Goal: Find specific page/section: Locate a particular part of the current website

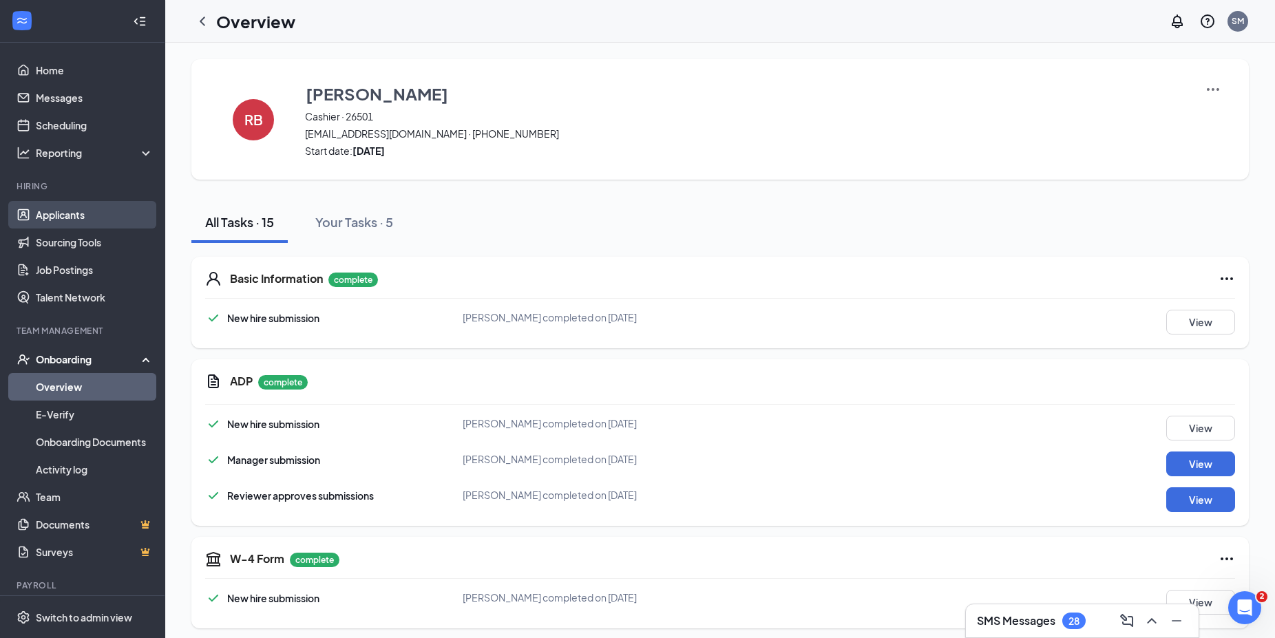
click at [48, 211] on link "Applicants" at bounding box center [95, 215] width 118 height 28
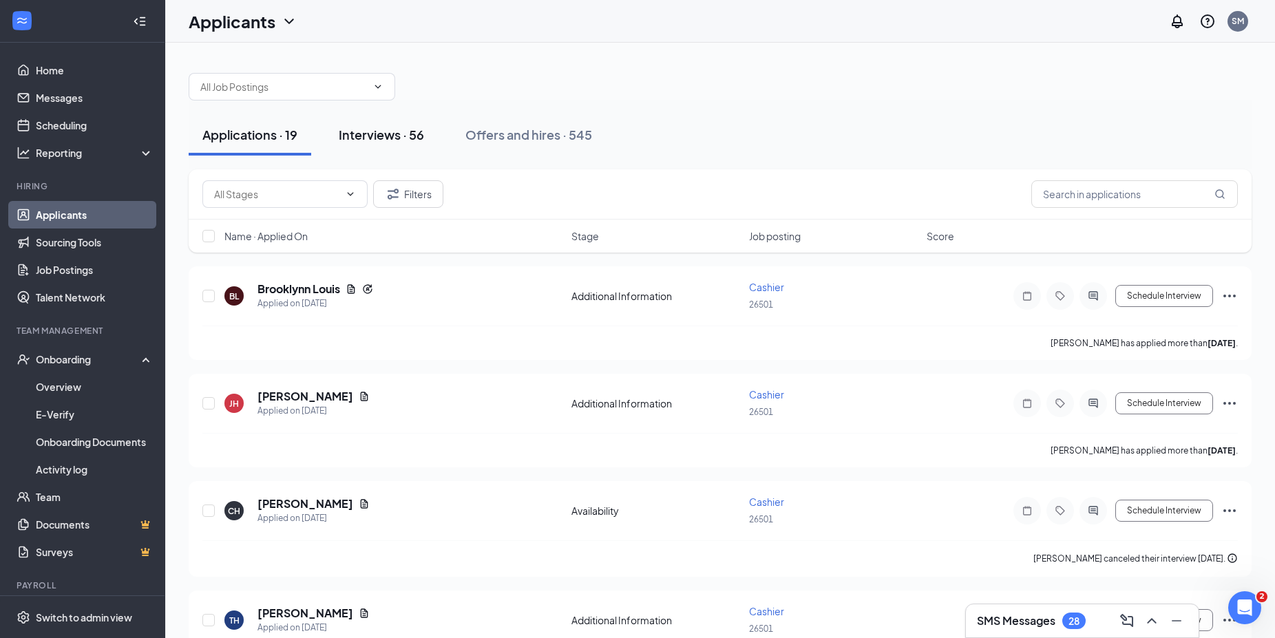
click at [367, 137] on div "Interviews · 56" at bounding box center [381, 134] width 85 height 17
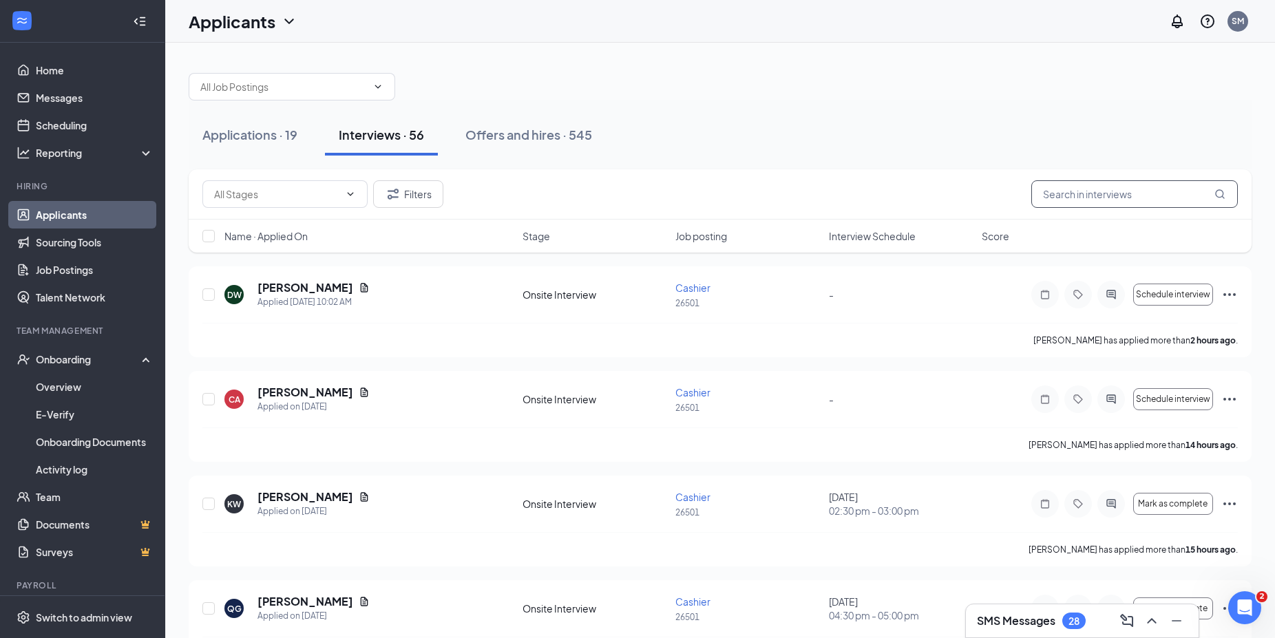
click at [1123, 198] on input "text" at bounding box center [1134, 194] width 206 height 28
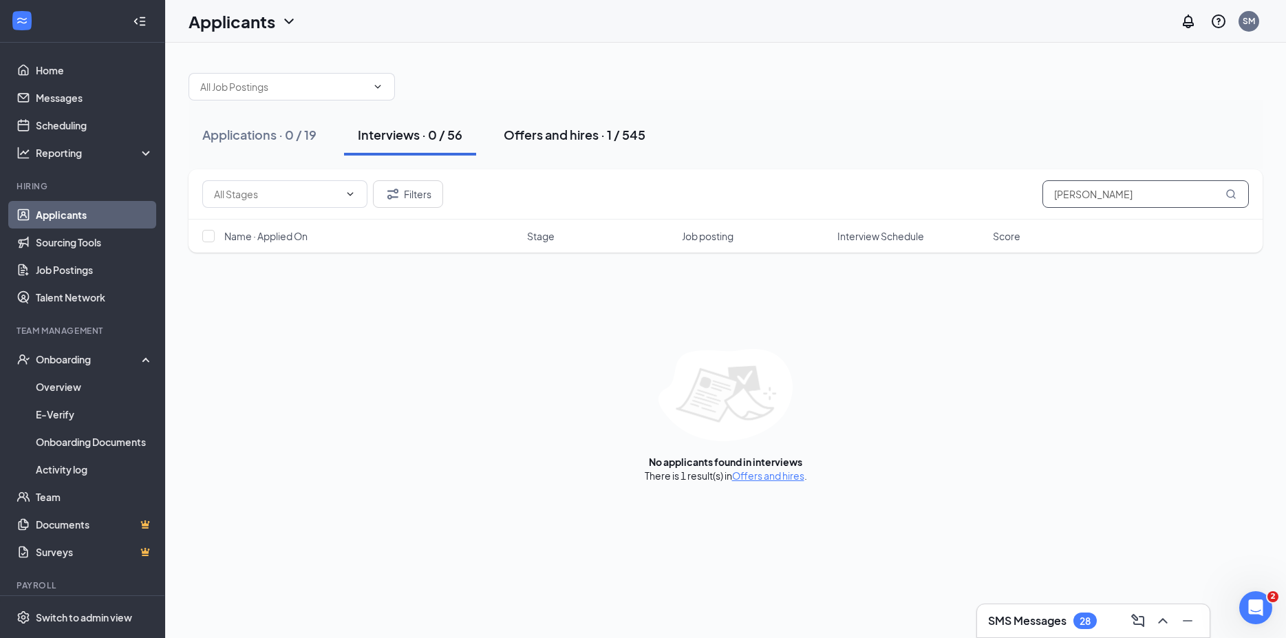
type input "[PERSON_NAME]"
click at [580, 136] on div "Offers and hires · 1 / 545" at bounding box center [575, 134] width 142 height 17
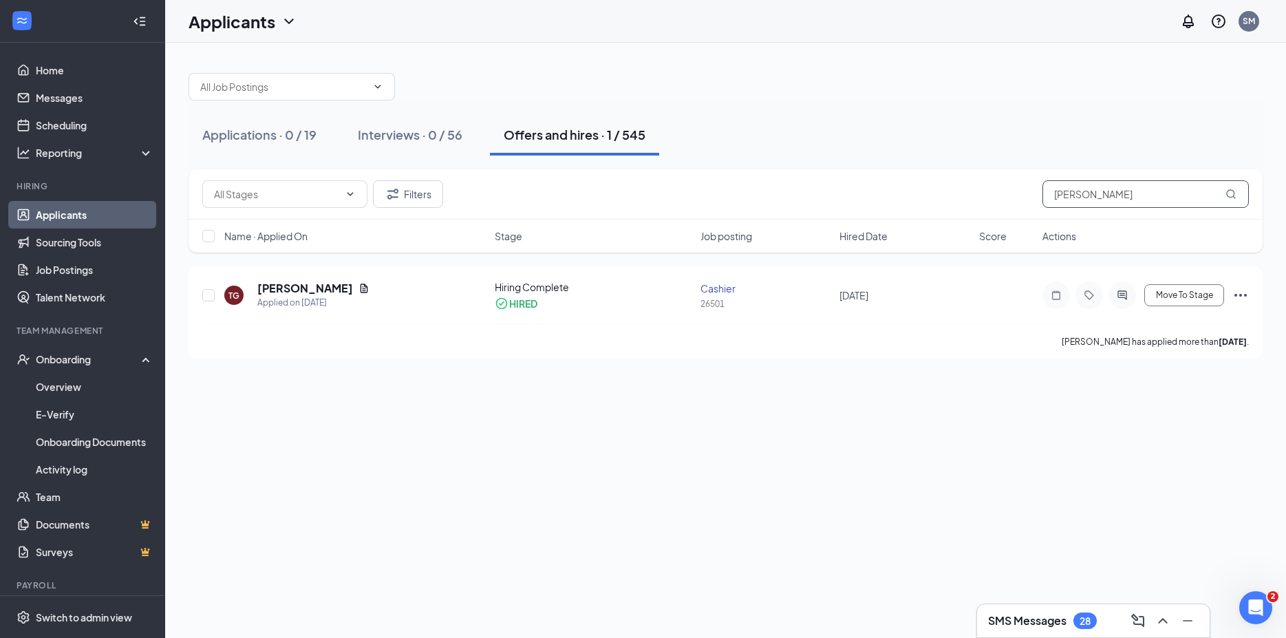
drag, startPoint x: 1101, startPoint y: 197, endPoint x: 1041, endPoint y: 195, distance: 60.6
click at [1043, 195] on input "[PERSON_NAME]" at bounding box center [1146, 194] width 206 height 28
click at [280, 136] on div "Applications · 0 / 19" at bounding box center [259, 134] width 114 height 17
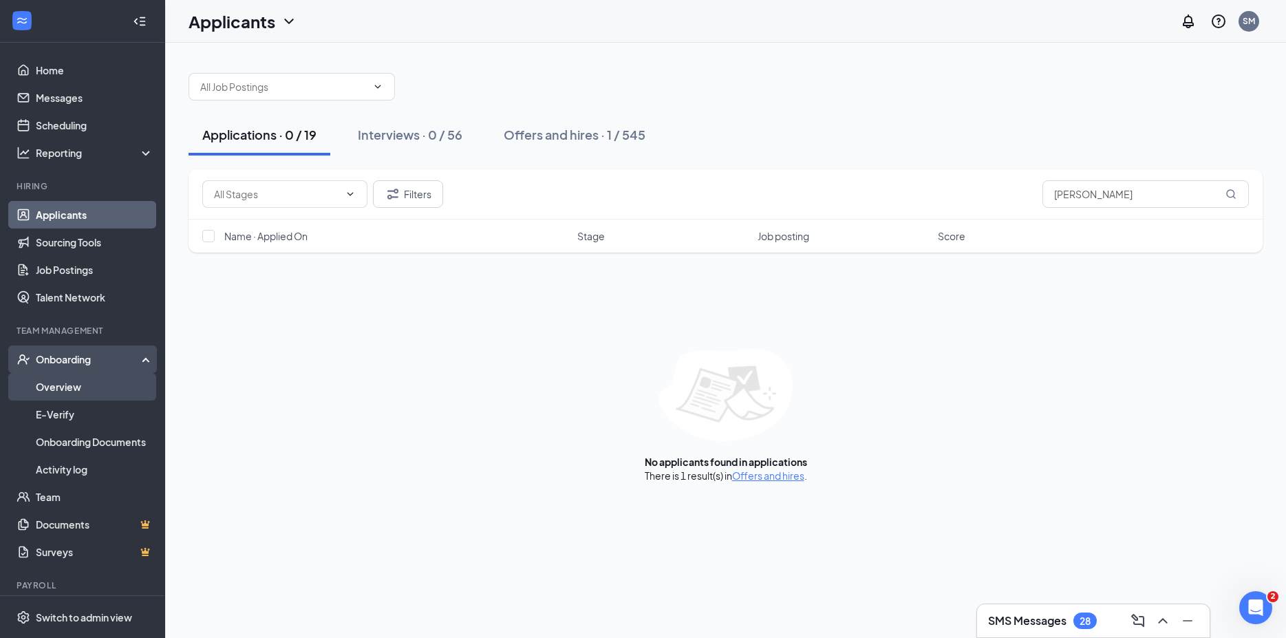
click at [65, 387] on link "Overview" at bounding box center [95, 387] width 118 height 28
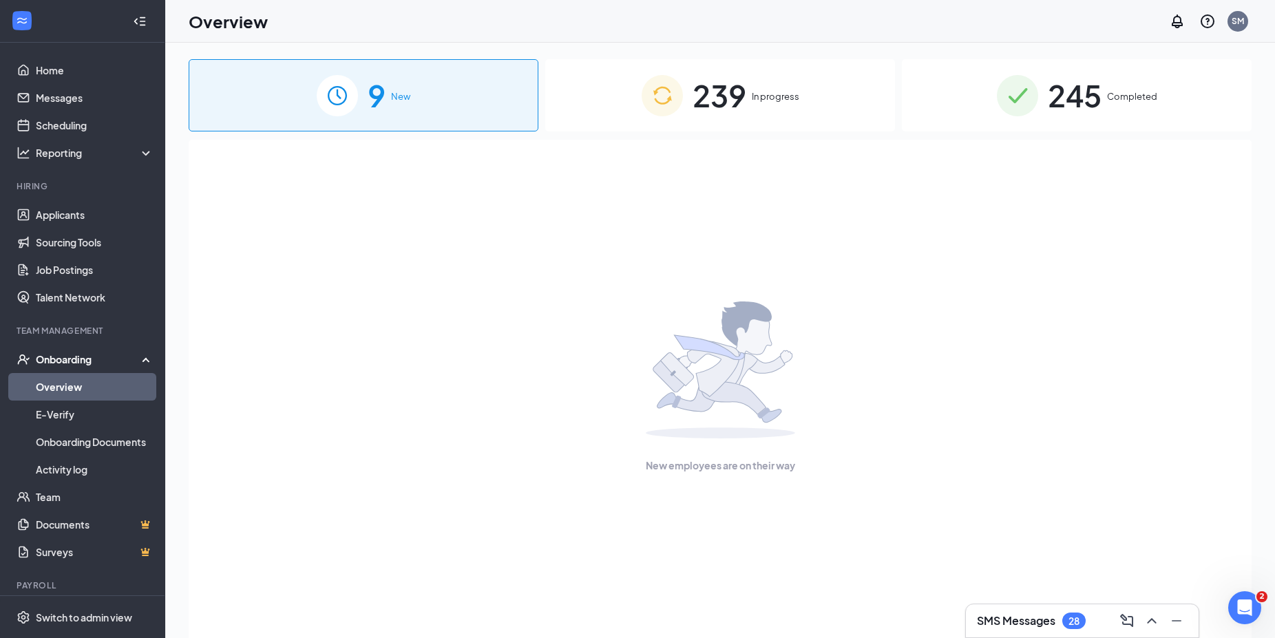
click at [412, 118] on div "9 New" at bounding box center [364, 95] width 350 height 72
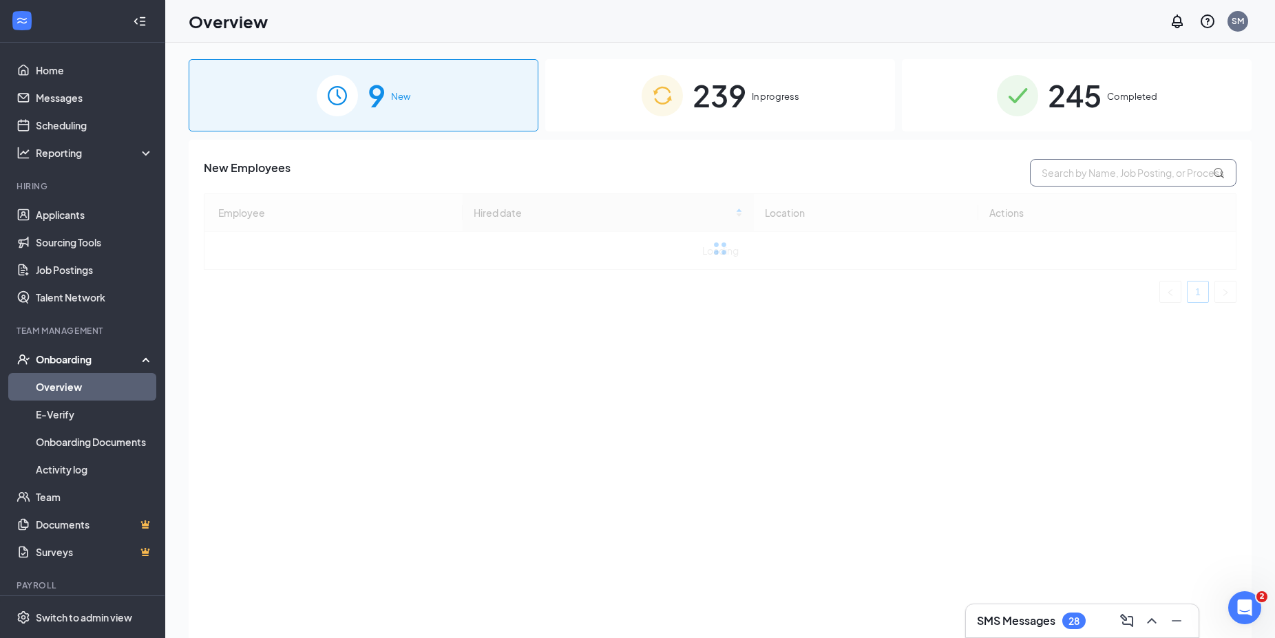
click at [1088, 182] on input "text" at bounding box center [1133, 173] width 206 height 28
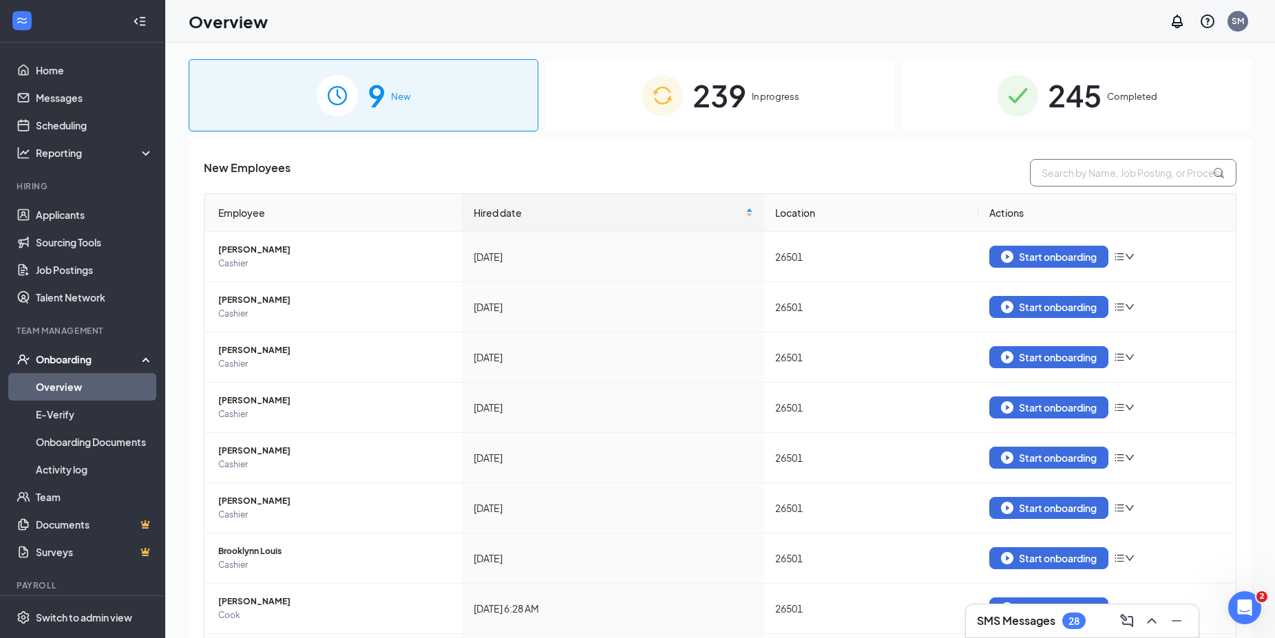
paste input "[PERSON_NAME]"
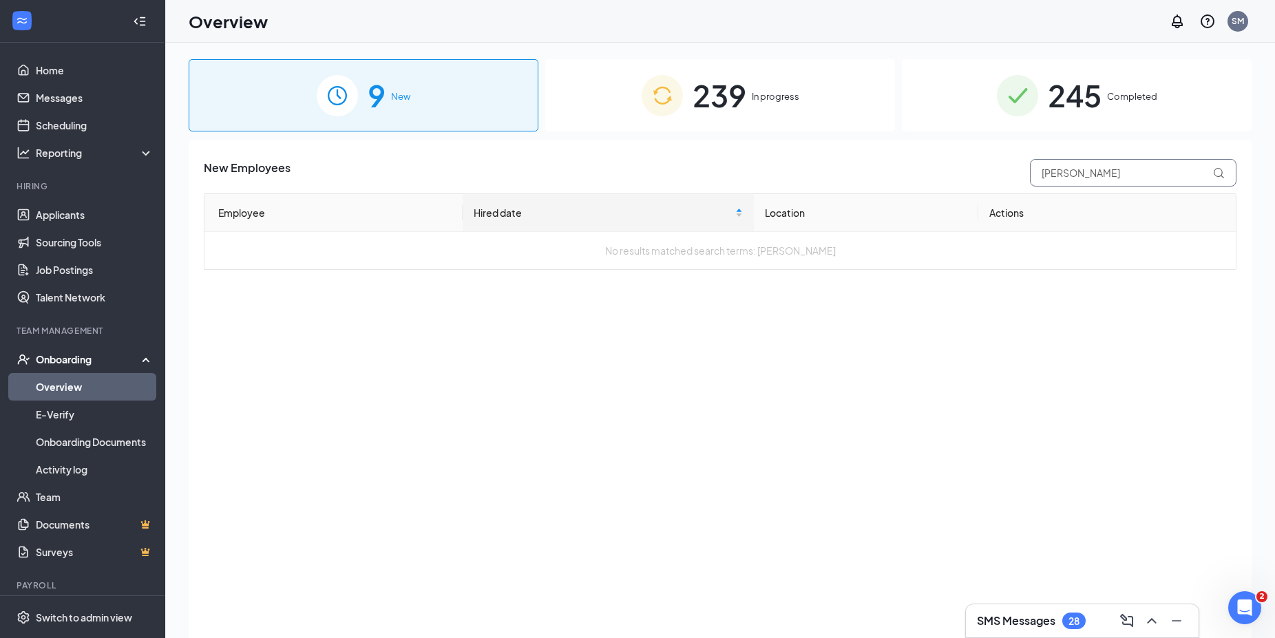
drag, startPoint x: 1105, startPoint y: 176, endPoint x: 945, endPoint y: 176, distance: 160.4
click at [1030, 176] on input "[PERSON_NAME]" at bounding box center [1133, 173] width 206 height 28
type input "[PERSON_NAME]"
click at [74, 211] on link "Applicants" at bounding box center [95, 215] width 118 height 28
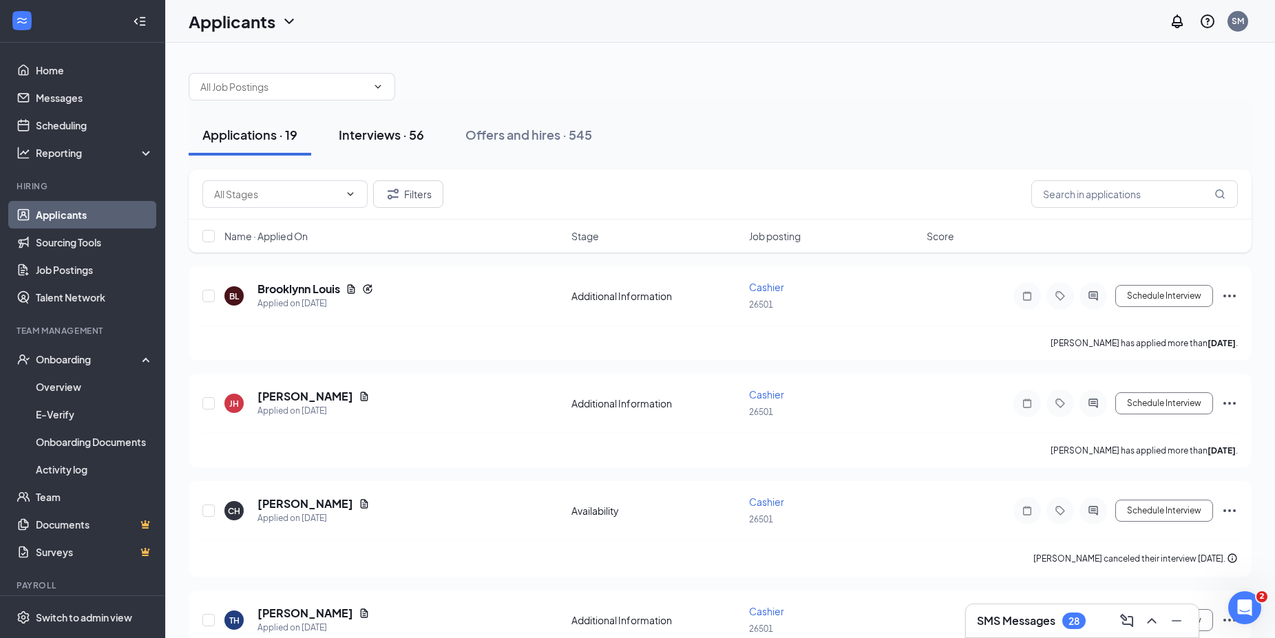
click at [380, 133] on div "Interviews · 56" at bounding box center [381, 134] width 85 height 17
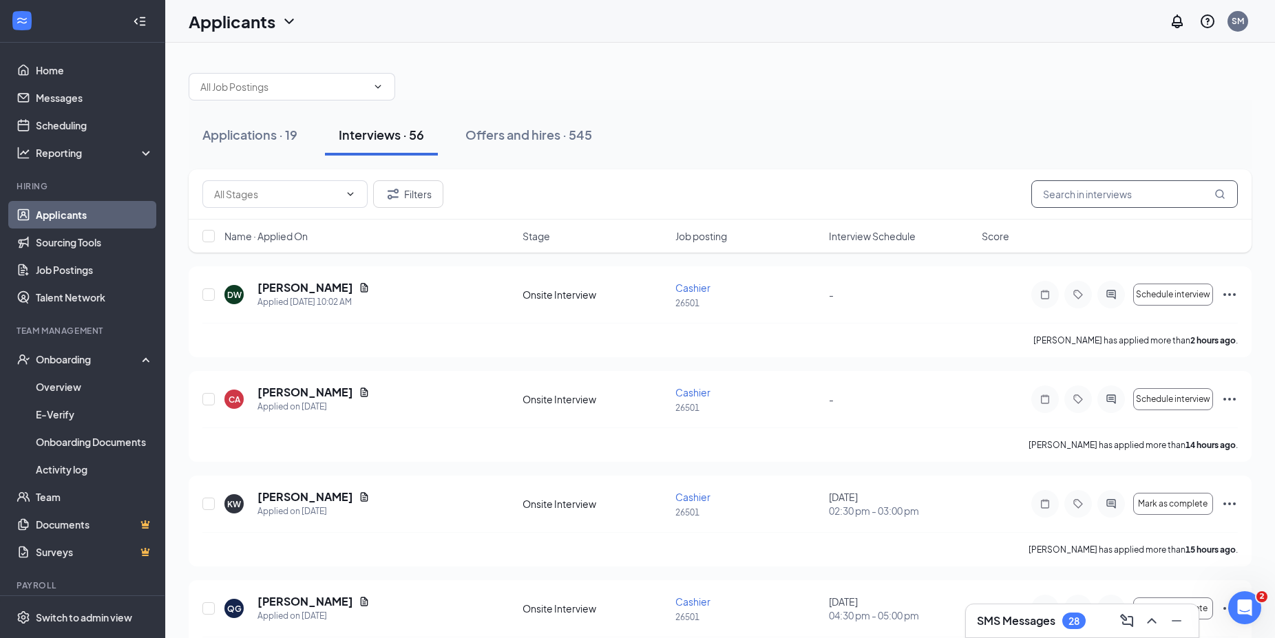
click at [1045, 201] on input "text" at bounding box center [1134, 194] width 206 height 28
paste input "[PERSON_NAME]"
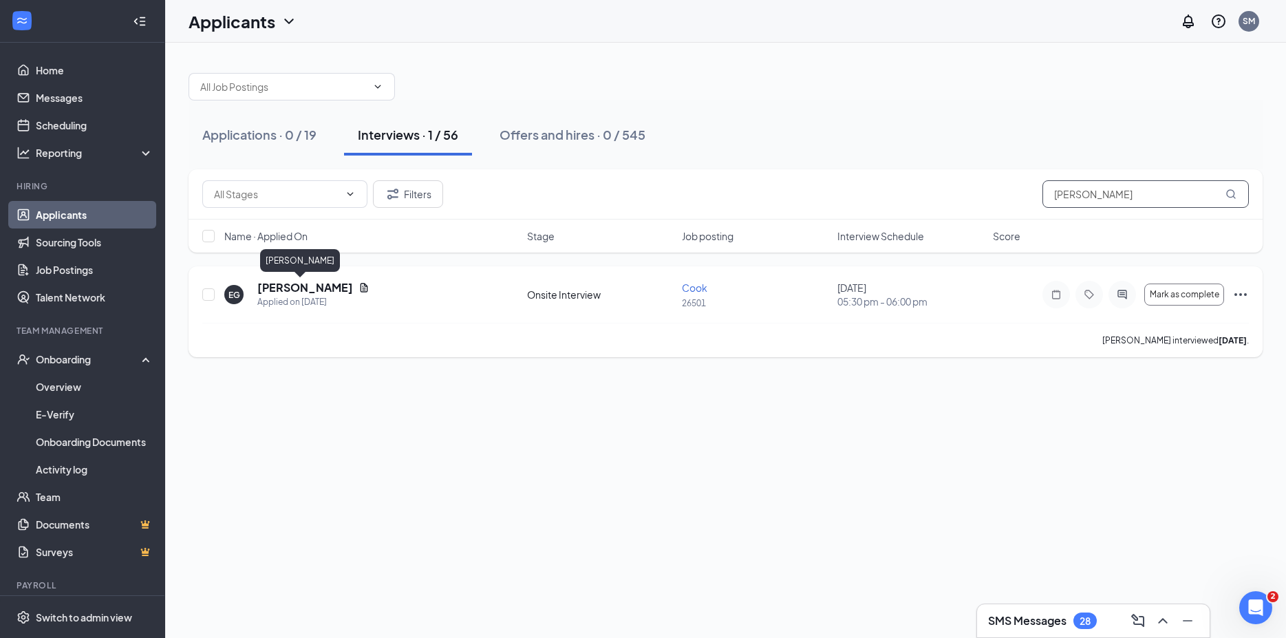
type input "[PERSON_NAME]"
click at [278, 292] on h5 "[PERSON_NAME]" at bounding box center [305, 287] width 96 height 15
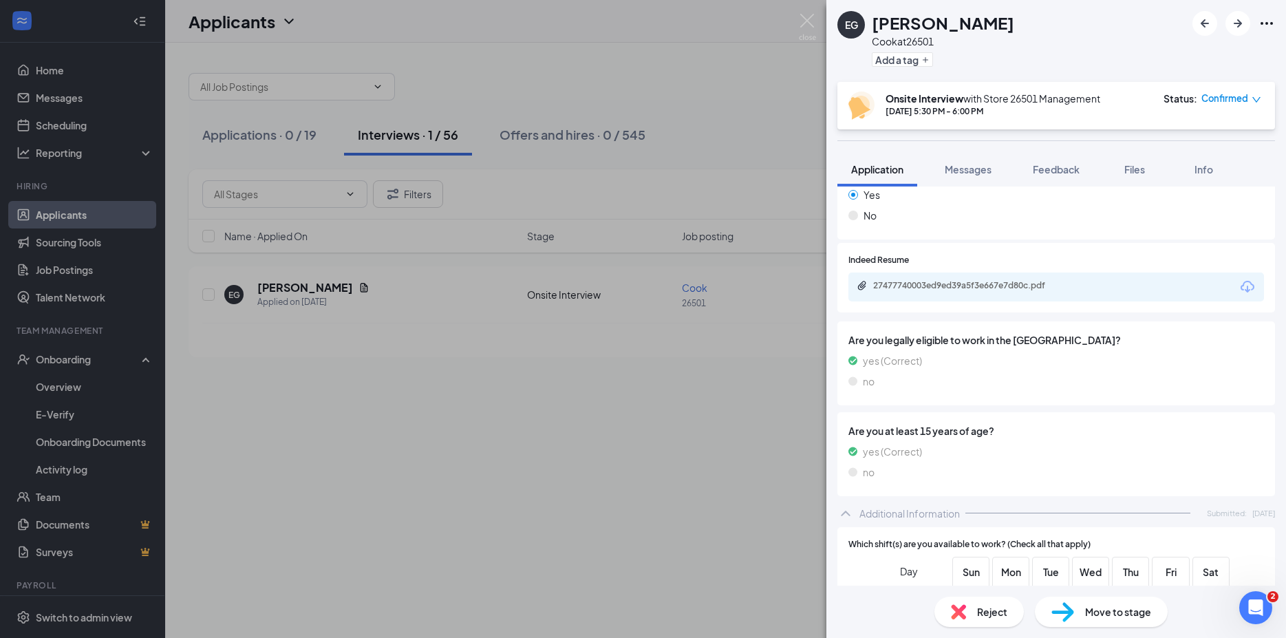
scroll to position [372, 0]
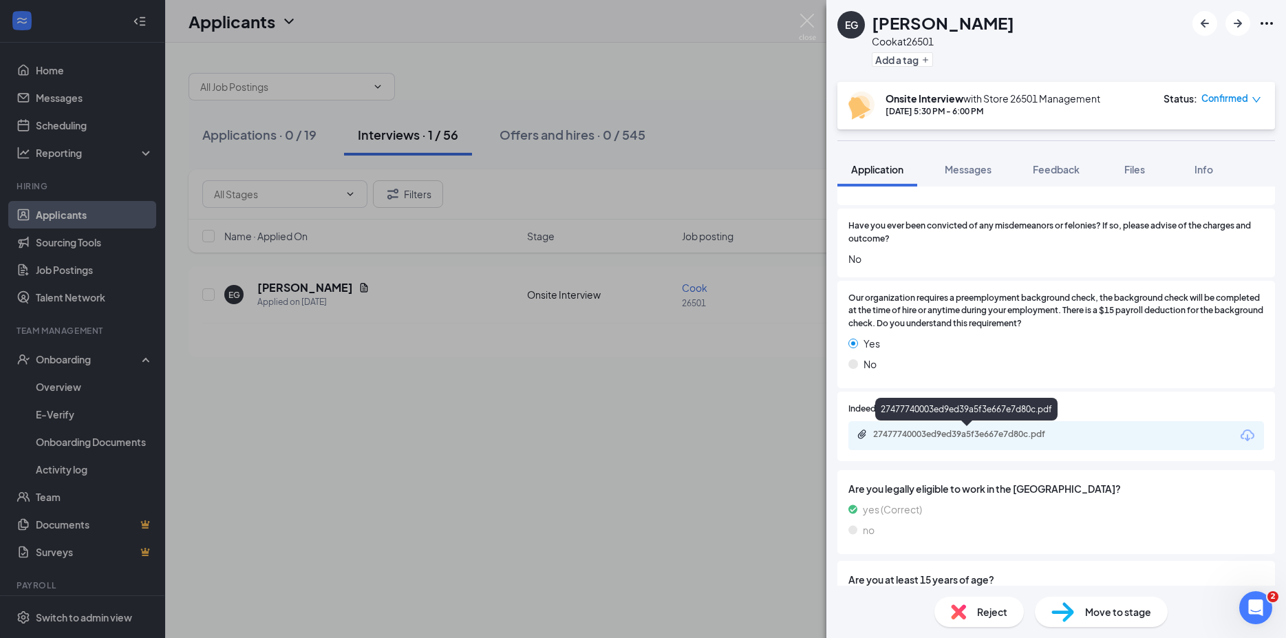
click at [970, 433] on div "27477740003ed9ed39a5f3e667e7d80c.pdf" at bounding box center [969, 434] width 193 height 11
